Goal: Transaction & Acquisition: Download file/media

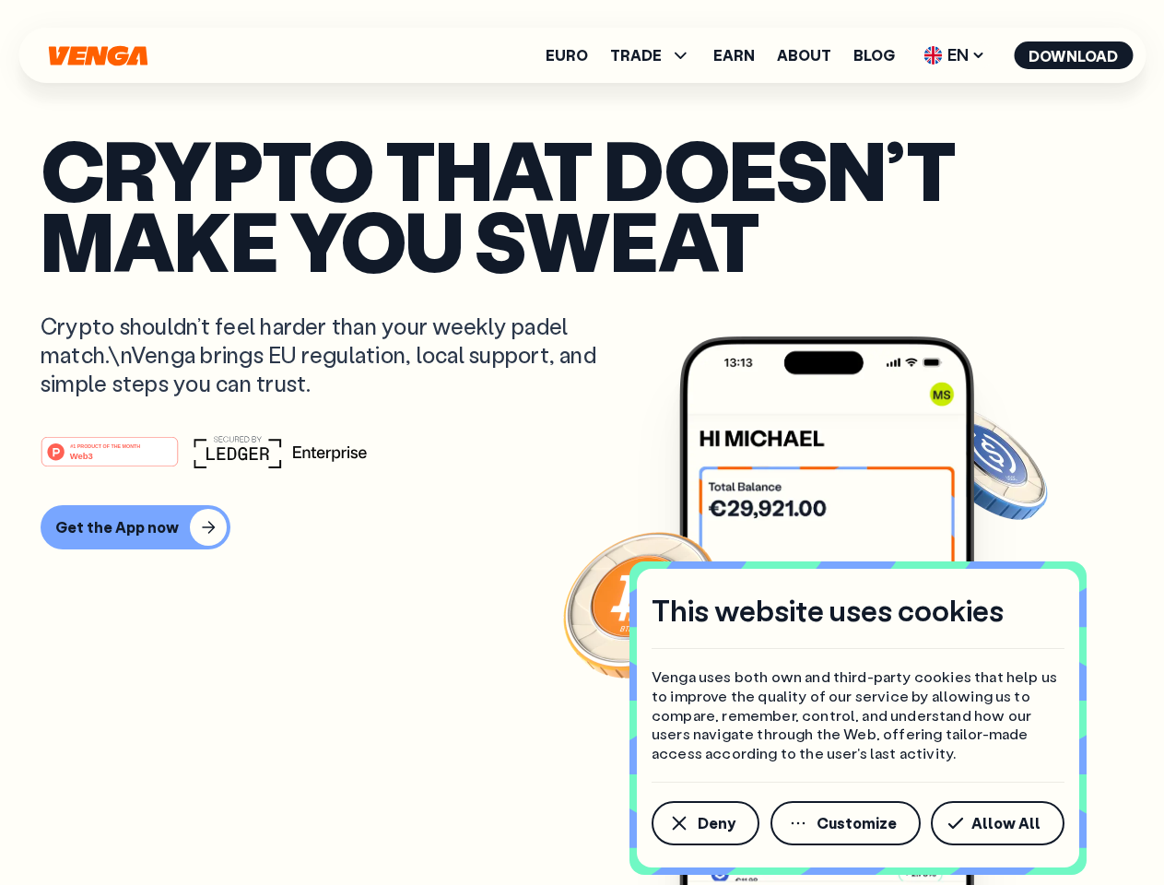
click at [582, 442] on div "#1 PRODUCT OF THE MONTH Web3" at bounding box center [582, 451] width 1083 height 33
click at [704, 823] on span "Deny" at bounding box center [717, 823] width 38 height 15
click at [847, 823] on img at bounding box center [826, 645] width 295 height 618
click at [1001, 823] on article "Crypto that doesn’t make you sweat Crypto shouldn’t feel harder than your weekl…" at bounding box center [582, 479] width 1083 height 691
click at [656, 55] on span "TRADE" at bounding box center [636, 55] width 52 height 15
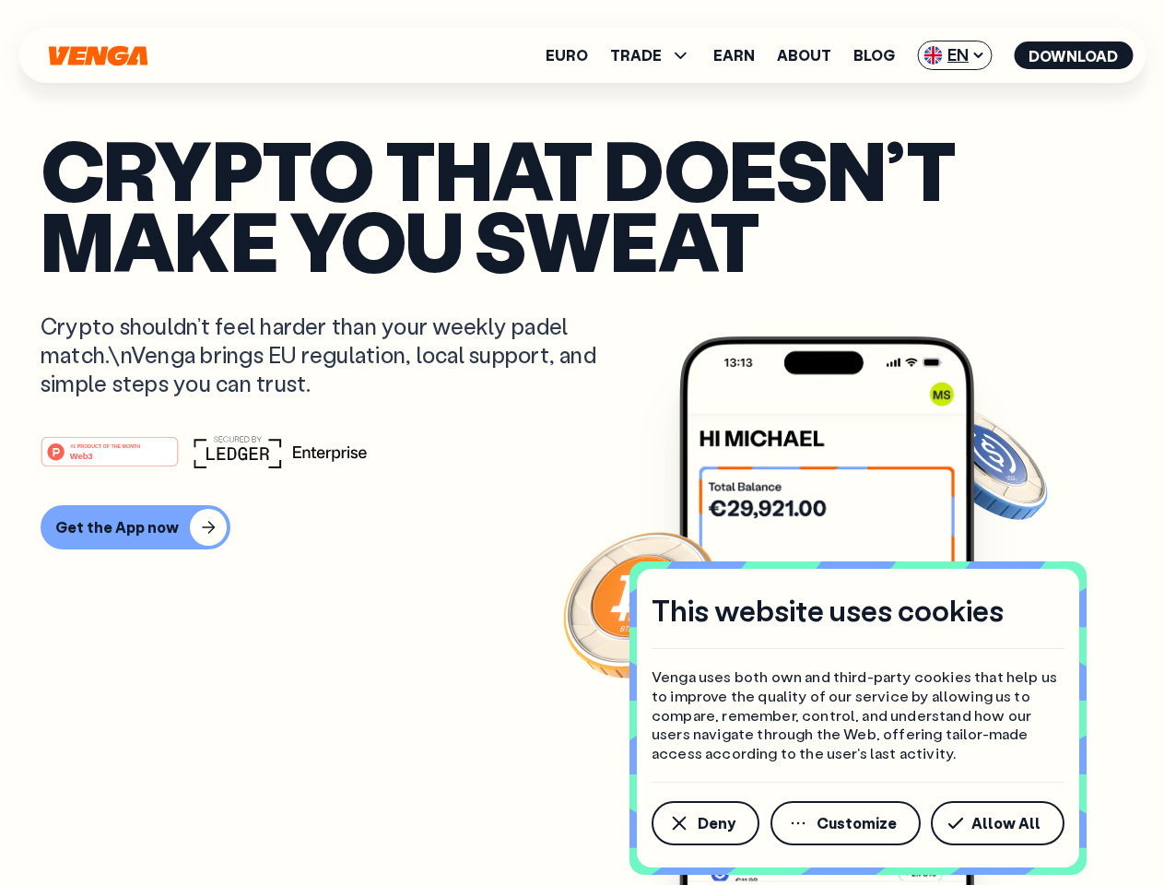
click at [955, 55] on span "EN" at bounding box center [954, 55] width 75 height 29
click at [1074, 55] on button "Download" at bounding box center [1073, 55] width 119 height 28
click at [582, 492] on div "#1 PRODUCT OF THE MONTH Web3 Get the App now" at bounding box center [582, 492] width 1083 height 114
click at [133, 527] on div "Get the App now" at bounding box center [117, 527] width 124 height 18
click at [112, 527] on div "Get the App now" at bounding box center [117, 527] width 124 height 18
